Goal: Task Accomplishment & Management: Use online tool/utility

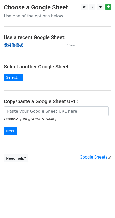
click at [16, 45] on strong "发货信模板" at bounding box center [13, 45] width 19 height 5
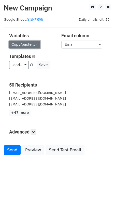
click at [24, 46] on link "Copy/paste..." at bounding box center [24, 44] width 31 height 8
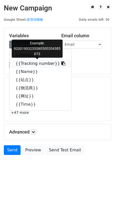
click at [34, 63] on link "{{Tracking number}}" at bounding box center [40, 63] width 62 height 8
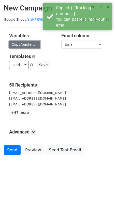
click at [21, 42] on link "Copy/paste..." at bounding box center [24, 44] width 31 height 8
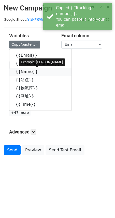
click at [24, 71] on link "{{Name}}" at bounding box center [40, 71] width 62 height 8
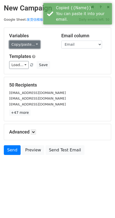
click at [28, 44] on link "Copy/paste..." at bounding box center [24, 44] width 31 height 8
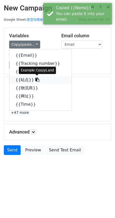
click at [24, 78] on link "{{站点}}" at bounding box center [40, 80] width 62 height 8
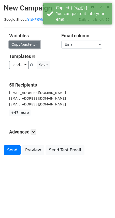
click at [21, 47] on link "Copy/paste..." at bounding box center [24, 44] width 31 height 8
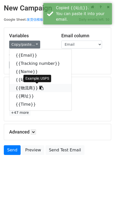
click at [23, 88] on link "{{物流商}}" at bounding box center [40, 88] width 62 height 8
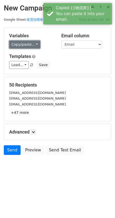
click at [25, 42] on link "Copy/paste..." at bounding box center [24, 44] width 31 height 8
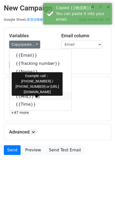
click at [23, 97] on link "{{网址}}" at bounding box center [40, 96] width 62 height 8
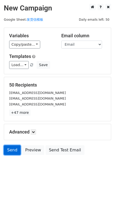
click at [11, 150] on link "Send" at bounding box center [12, 150] width 17 height 10
